Goal: Task Accomplishment & Management: Use online tool/utility

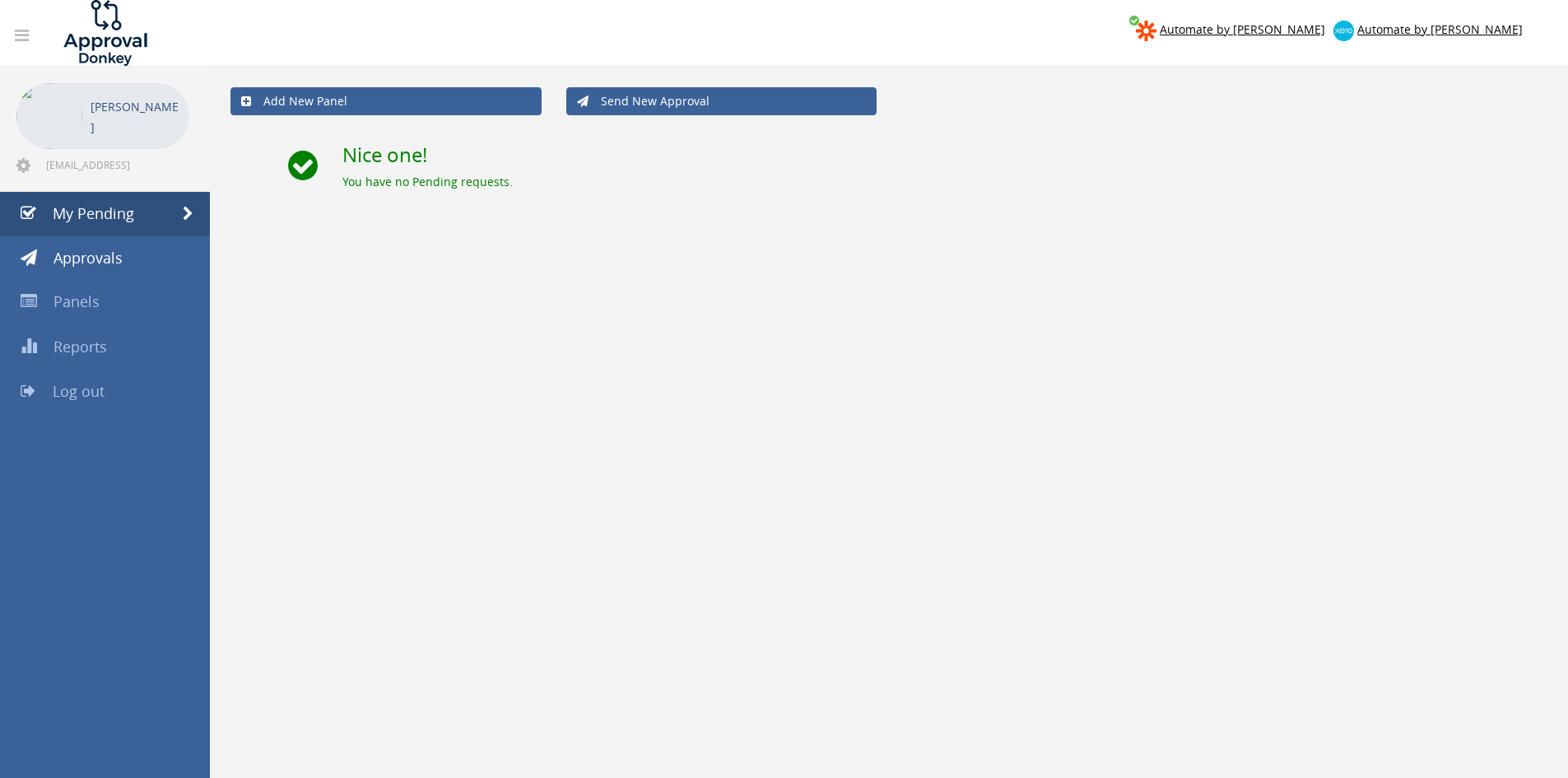
click at [122, 382] on link "Log out" at bounding box center [105, 391] width 210 height 45
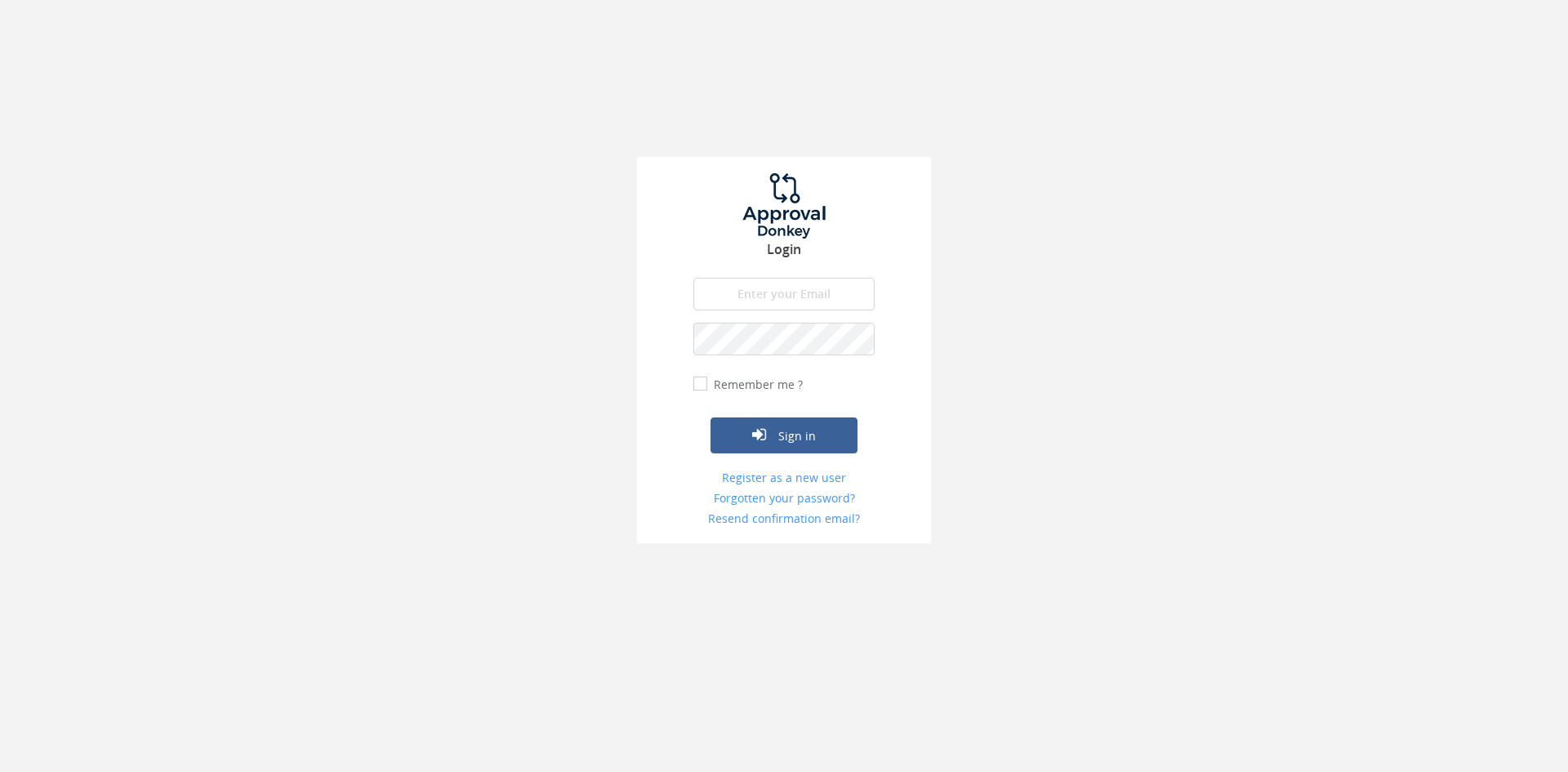
click at [748, 300] on input "email" at bounding box center [784, 294] width 181 height 33
type input "info@wedding-ideas.co.za"
click at [710, 418] on button "Sign in" at bounding box center [783, 435] width 147 height 36
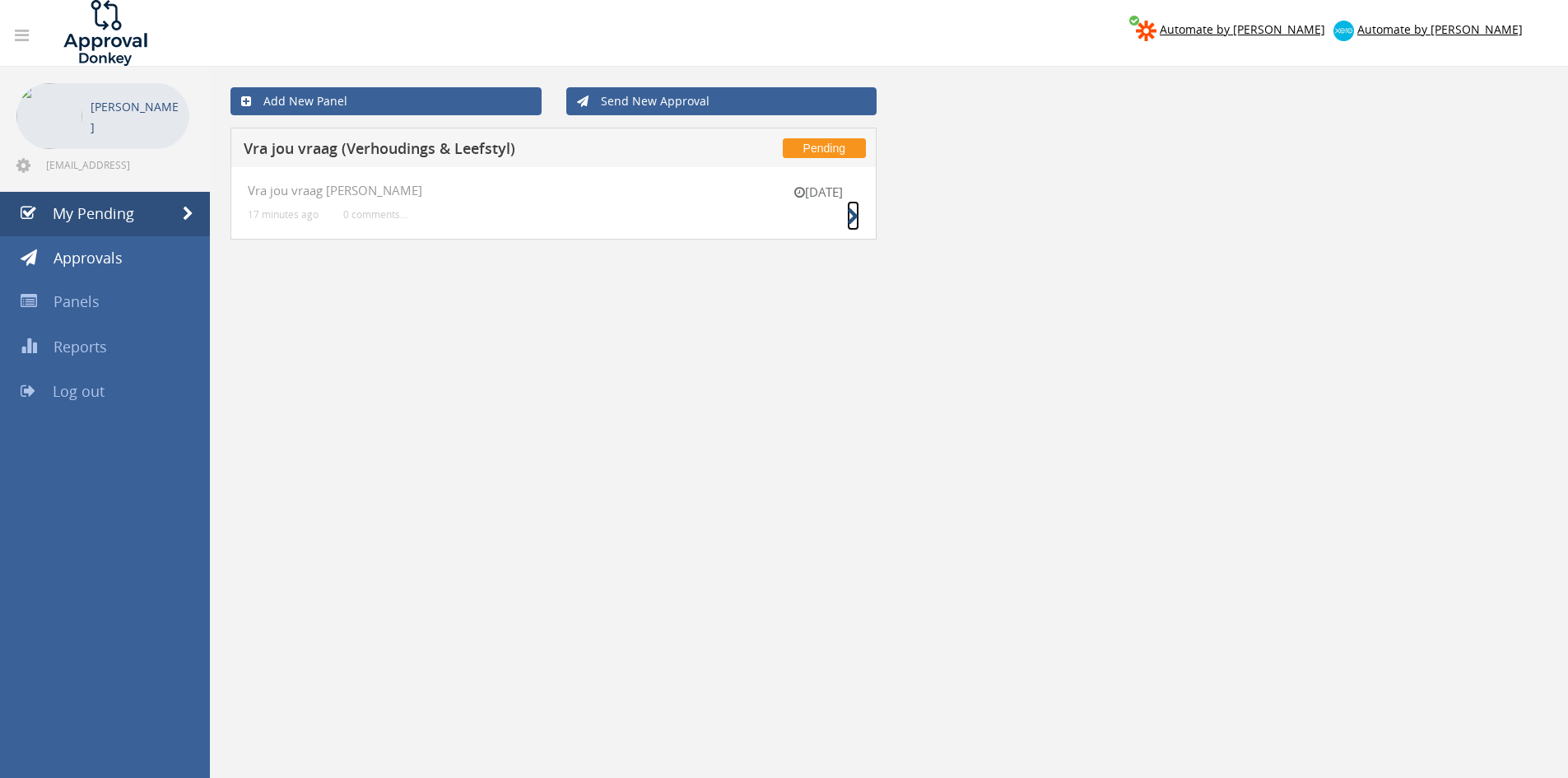
click at [851, 214] on icon at bounding box center [853, 217] width 12 height 18
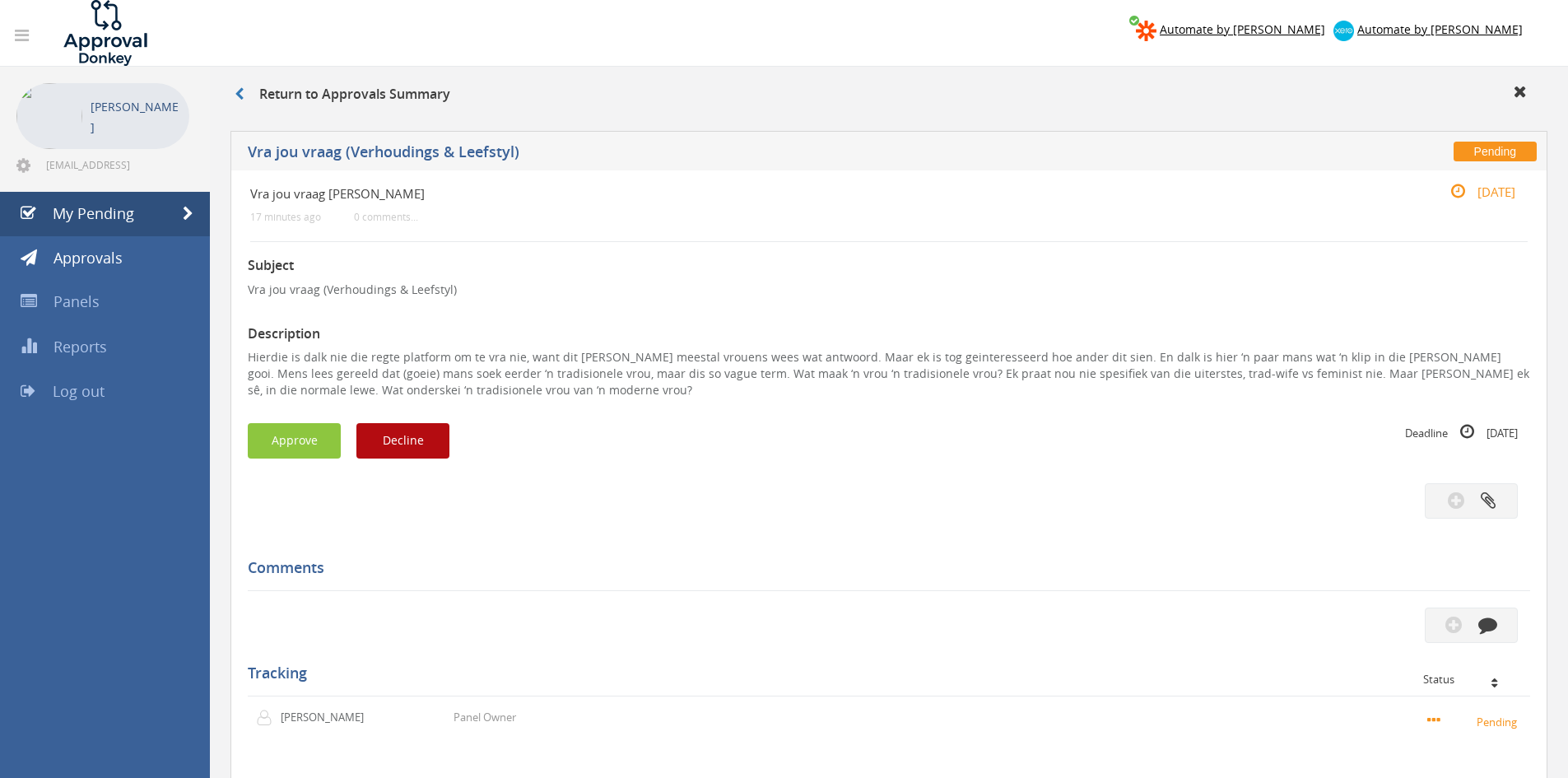
click at [306, 418] on div "Subject Vra jou vraag (Verhoudings & Leefstyl) Description Hierdie is dalk nie …" at bounding box center [889, 573] width 1283 height 662
click at [308, 431] on button "Approve" at bounding box center [294, 441] width 93 height 35
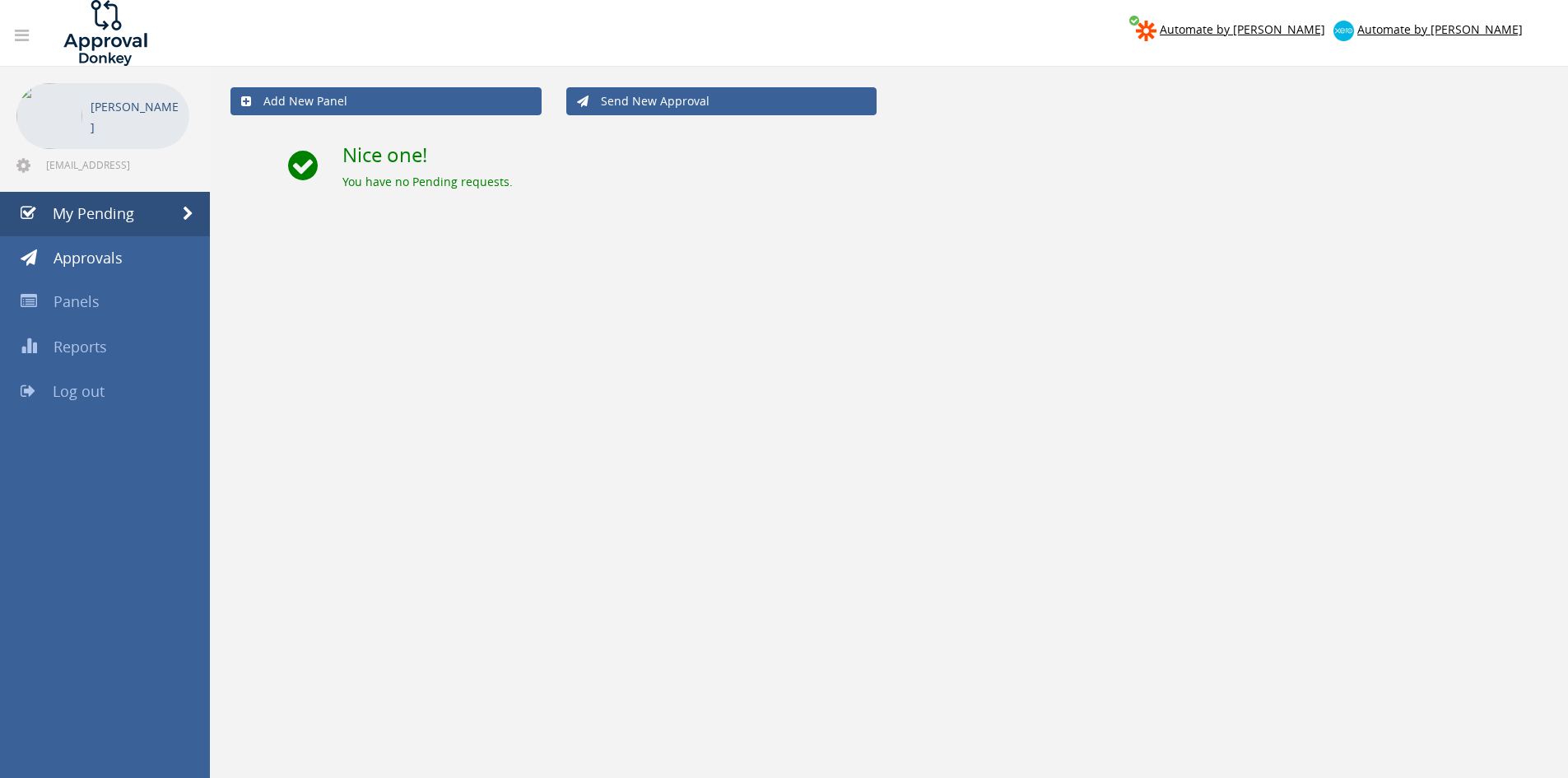
click at [96, 387] on span "Log out" at bounding box center [78, 391] width 52 height 20
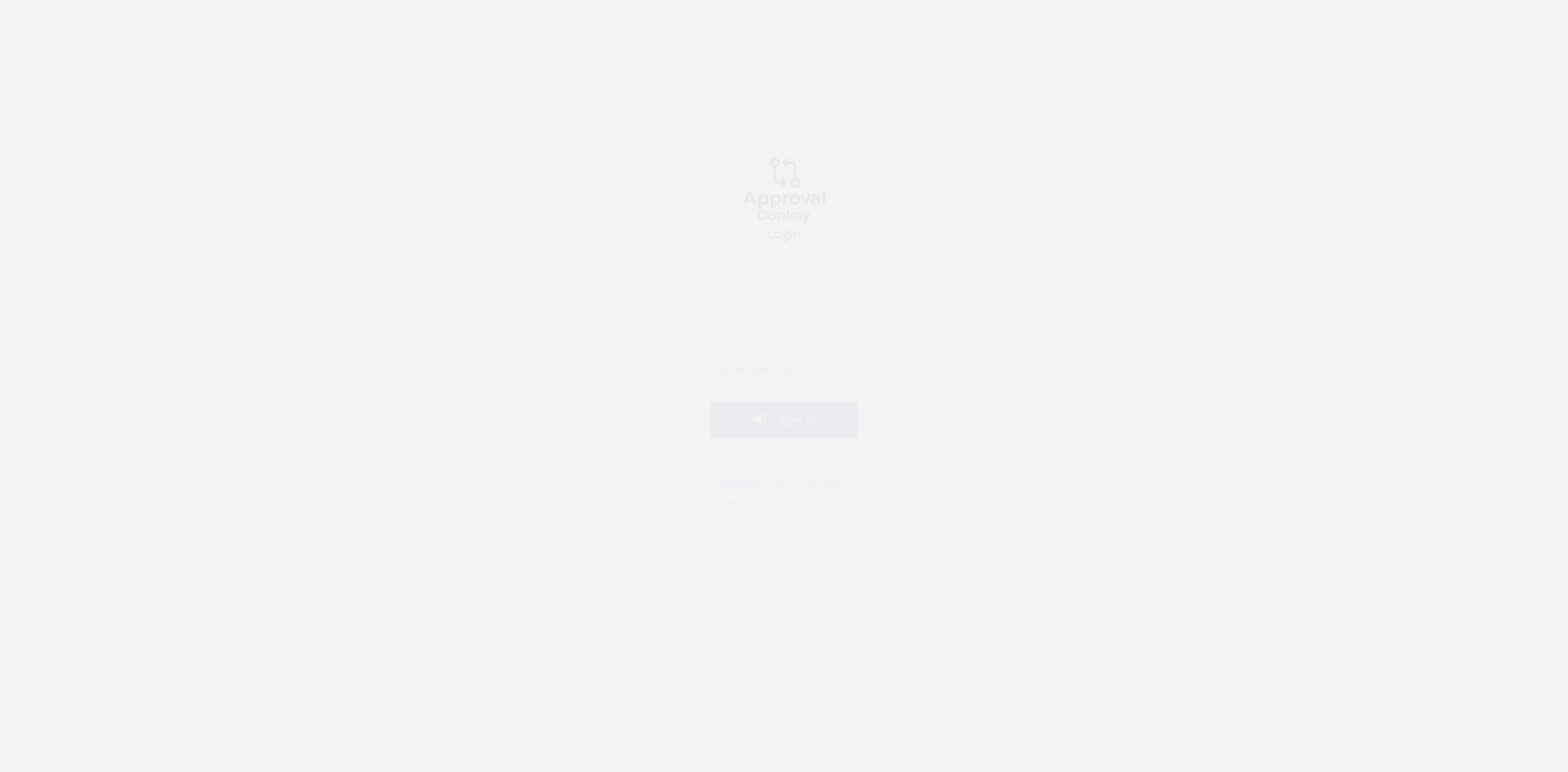
click at [793, 305] on input "email" at bounding box center [784, 294] width 181 height 33
type input "[EMAIL_ADDRESS][DOMAIN_NAME]"
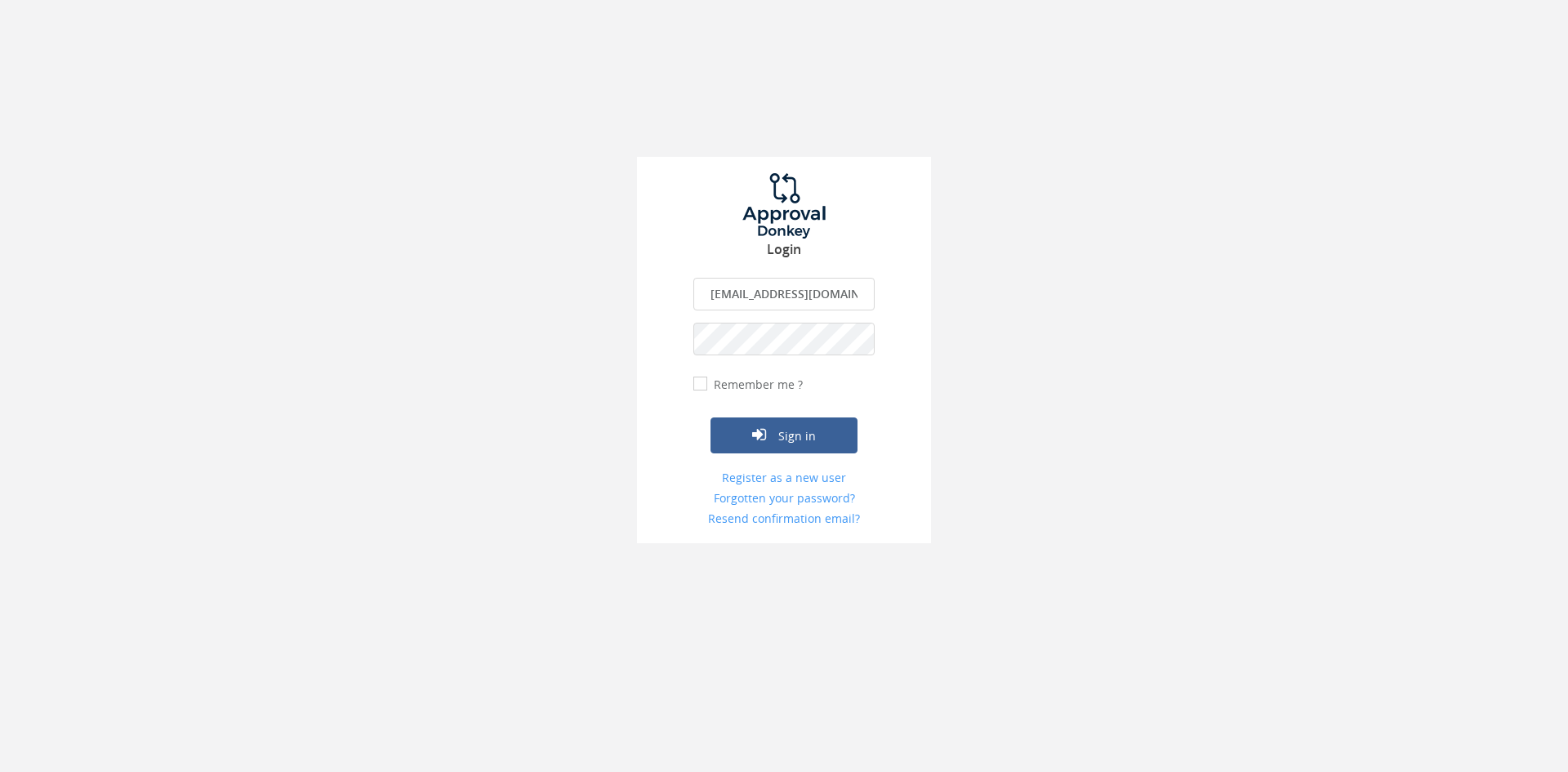
click at [710, 418] on button "Sign in" at bounding box center [783, 435] width 147 height 36
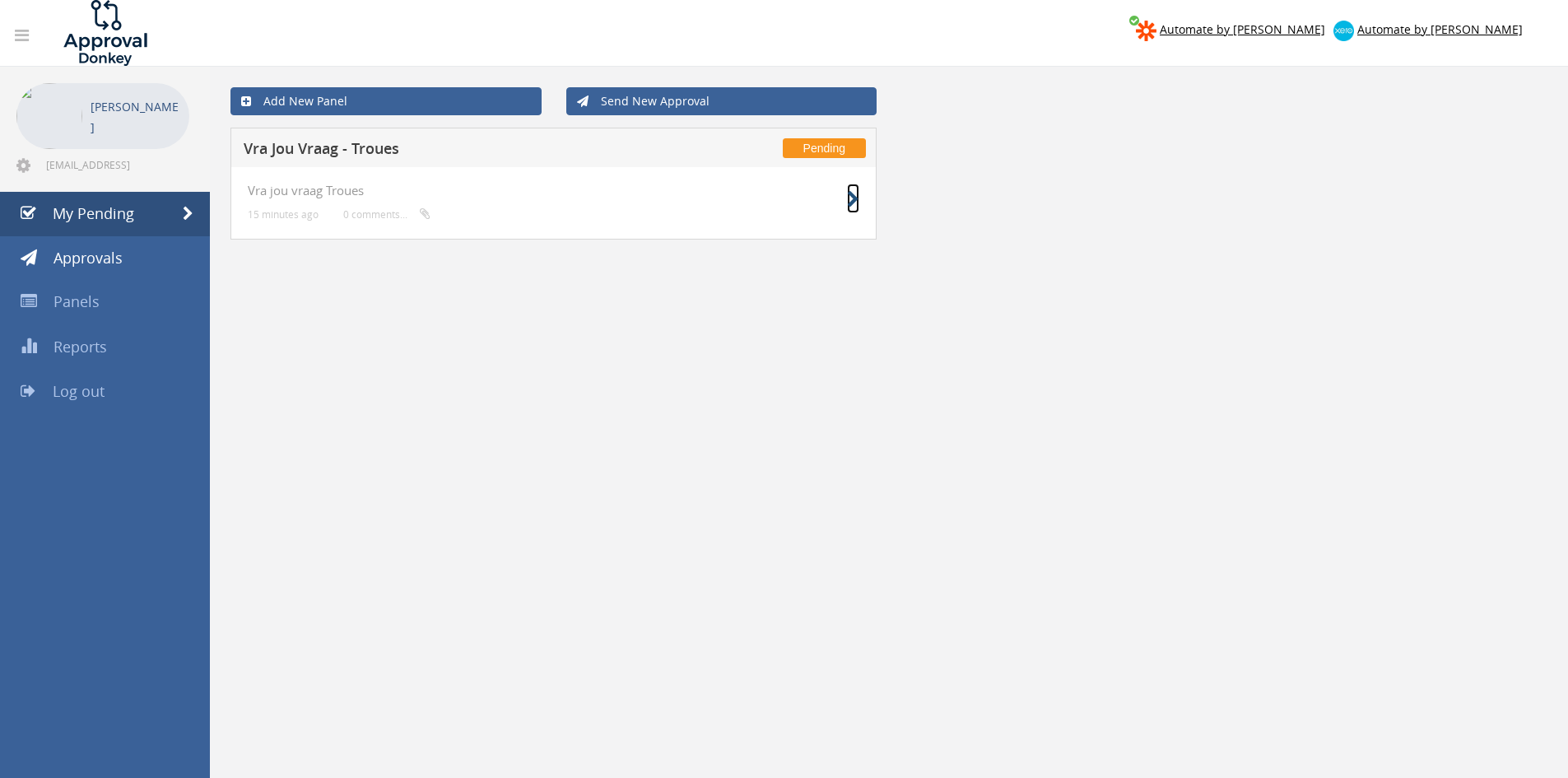
click at [857, 204] on icon at bounding box center [853, 200] width 12 height 18
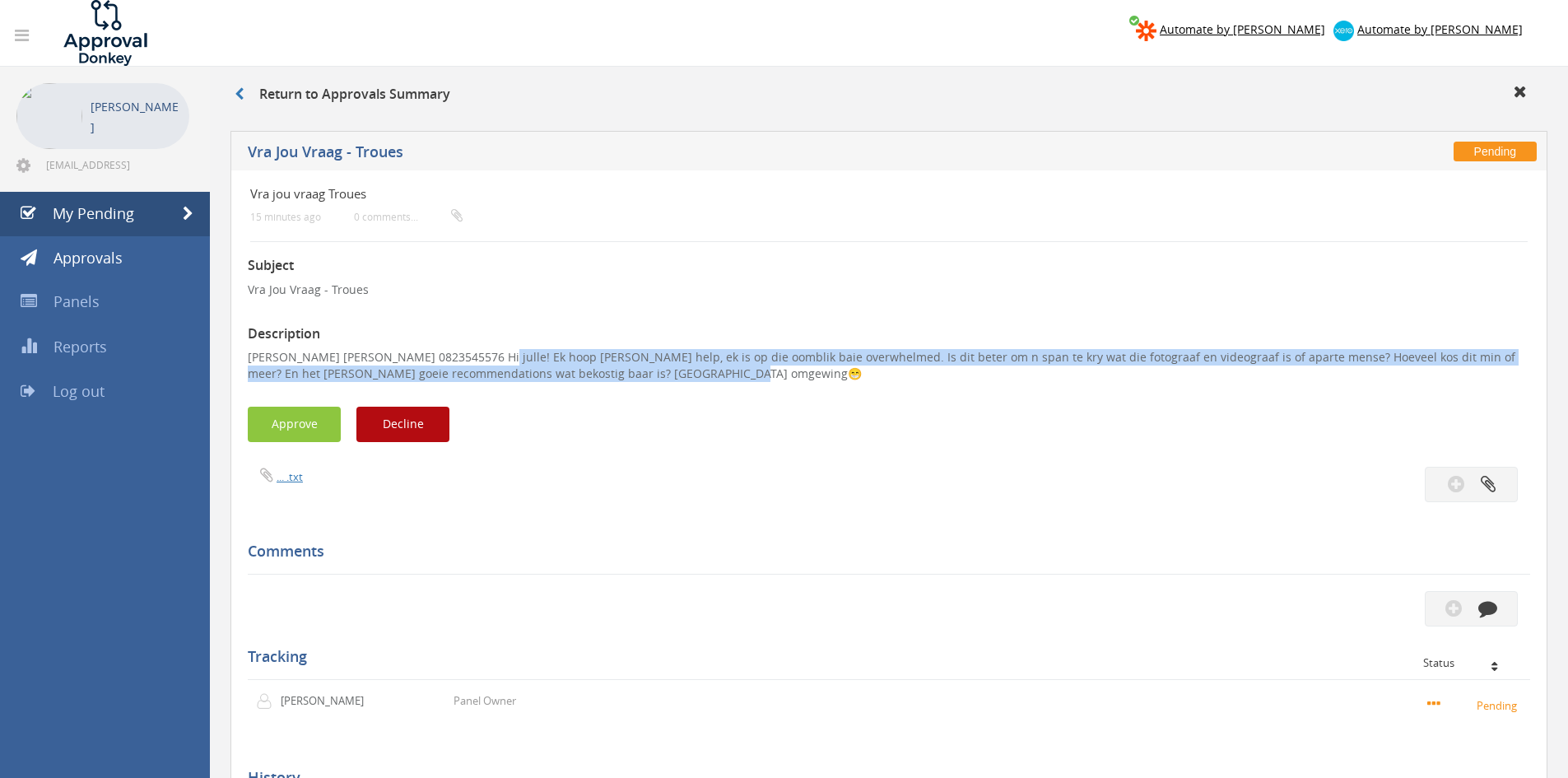
drag, startPoint x: 487, startPoint y: 354, endPoint x: 646, endPoint y: 375, distance: 160.4
click at [646, 375] on p "Jana Nothnagel Jana Nothnagel 0823545576 Hi julle! Ek hoop julle kan help, ek i…" at bounding box center [889, 366] width 1283 height 33
copy p "Hi julle! Ek hoop julle kan help, ek is op die oomblik baie overwhelmed. Is dit…"
